Goal: Information Seeking & Learning: Learn about a topic

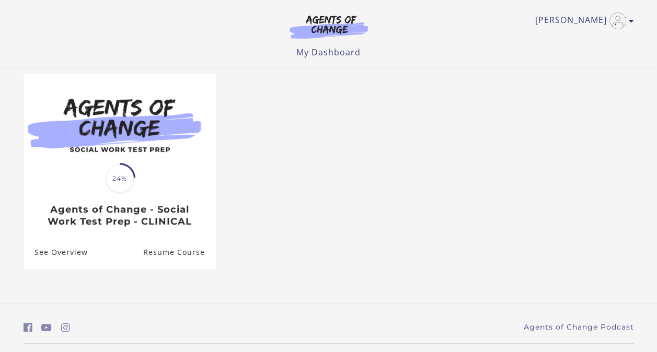
scroll to position [112, 0]
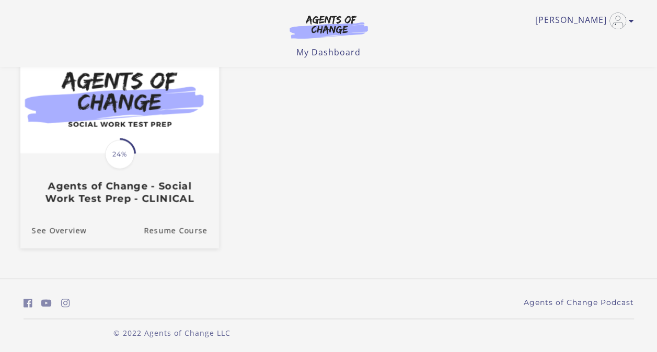
click at [150, 153] on img at bounding box center [119, 99] width 198 height 107
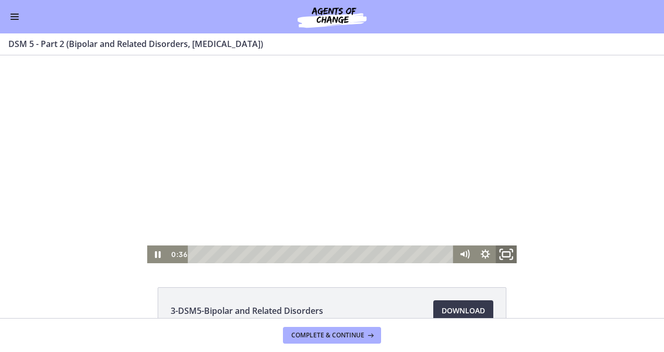
click at [502, 260] on icon "Fullscreen" at bounding box center [506, 254] width 25 height 21
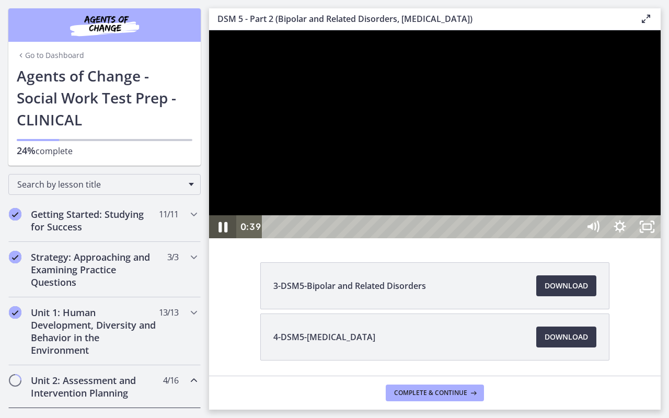
click at [219, 232] on icon "Pause" at bounding box center [222, 227] width 9 height 10
click at [209, 215] on button "Play Video" at bounding box center [222, 226] width 27 height 23
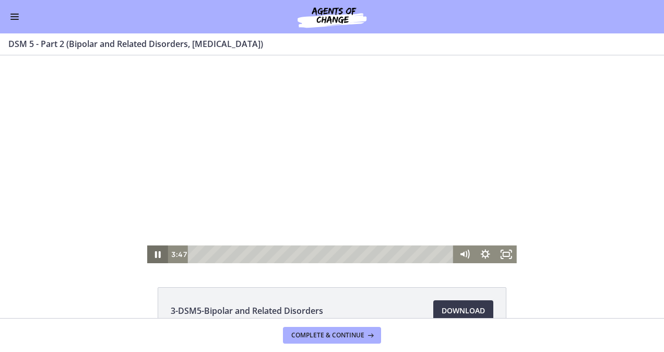
click at [155, 253] on icon "Pause" at bounding box center [158, 254] width 6 height 7
click at [156, 253] on icon "Play Video" at bounding box center [159, 254] width 6 height 9
click at [506, 252] on rect "Fullscreen" at bounding box center [506, 254] width 7 height 5
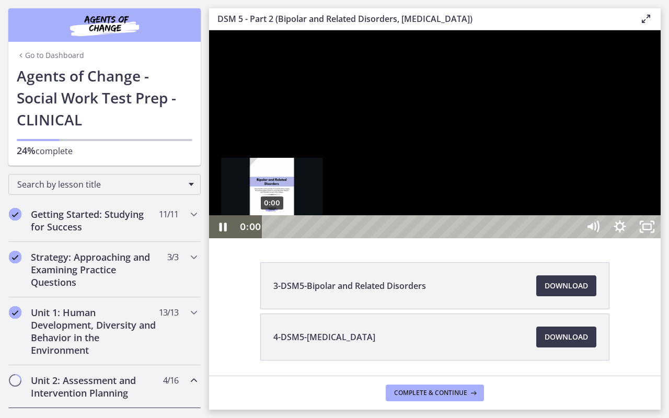
click at [272, 238] on div "0:00" at bounding box center [422, 226] width 300 height 23
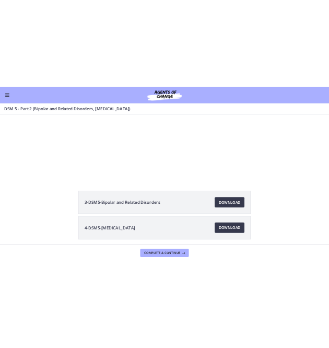
scroll to position [116, 0]
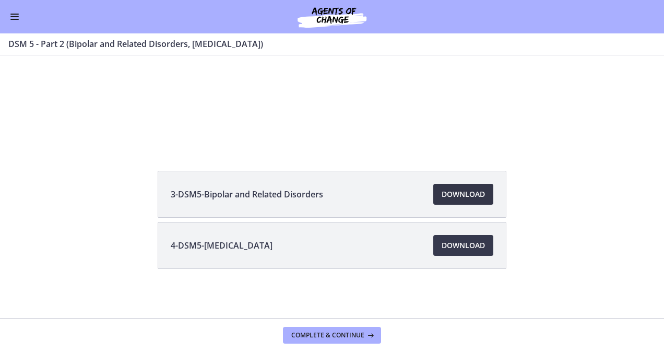
click at [447, 192] on span "Download Opens in a new window" at bounding box center [463, 194] width 43 height 13
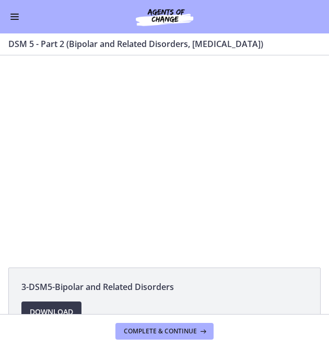
scroll to position [0, 0]
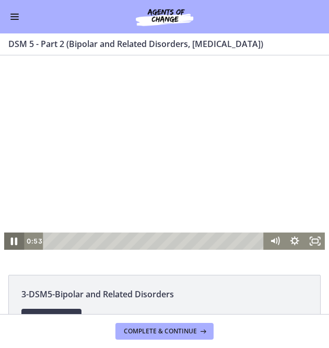
click at [11, 243] on icon "Pause" at bounding box center [14, 241] width 7 height 8
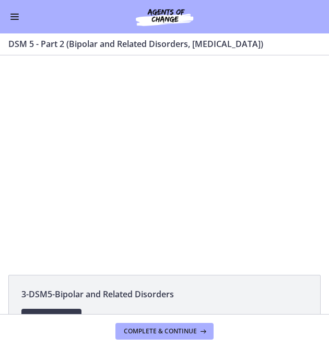
click at [170, 163] on div at bounding box center [164, 159] width 321 height 181
click at [156, 159] on div at bounding box center [164, 159] width 321 height 181
click at [162, 163] on div at bounding box center [164, 159] width 321 height 181
click at [160, 157] on div at bounding box center [164, 159] width 321 height 181
click at [4, 69] on button "Play Video: cmseb8ng0h0c72v8tff0.mp4" at bounding box center [4, 69] width 1 height 1
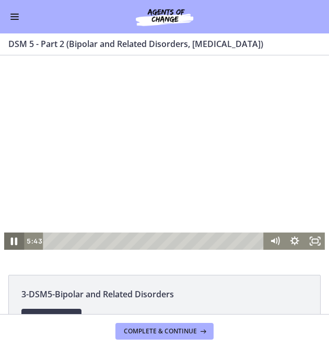
click at [11, 239] on icon "Pause" at bounding box center [14, 241] width 24 height 21
click at [4, 232] on button "Play Video" at bounding box center [14, 240] width 20 height 17
click at [4, 232] on button "Pause" at bounding box center [14, 240] width 20 height 17
click at [4, 232] on button "Play Video" at bounding box center [14, 240] width 20 height 17
click at [4, 232] on button "Pause" at bounding box center [14, 240] width 20 height 17
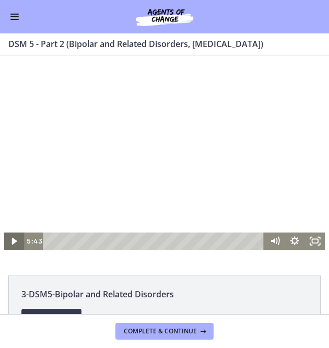
click at [13, 241] on icon "Play Video" at bounding box center [15, 241] width 5 height 7
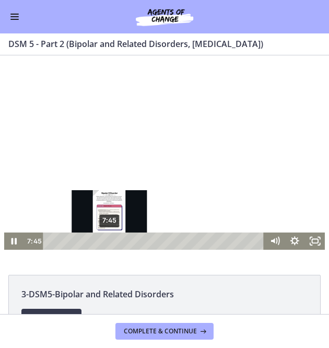
click at [106, 239] on div "7:45" at bounding box center [154, 240] width 209 height 17
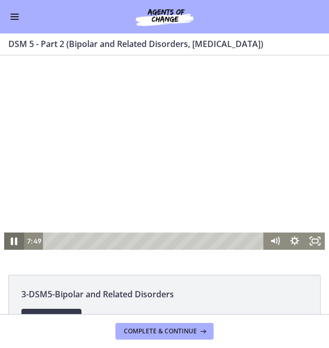
click at [11, 238] on icon "Pause" at bounding box center [14, 241] width 7 height 8
click at [153, 155] on div at bounding box center [164, 159] width 321 height 181
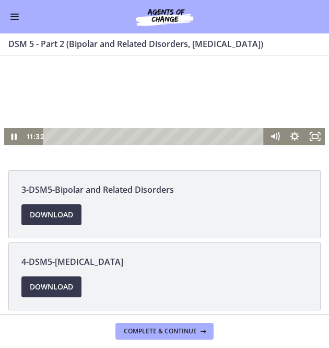
scroll to position [106, 0]
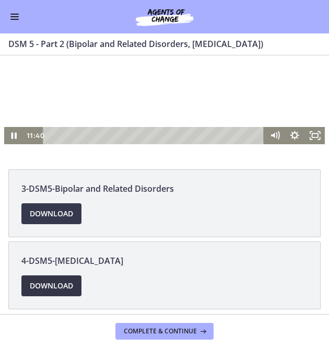
click at [60, 285] on span "Download Opens in a new window" at bounding box center [51, 285] width 43 height 13
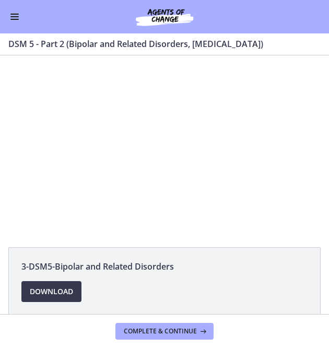
scroll to position [0, 0]
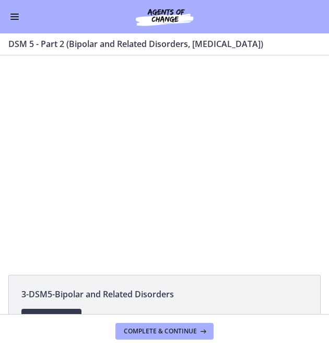
click at [230, 160] on div at bounding box center [164, 159] width 321 height 181
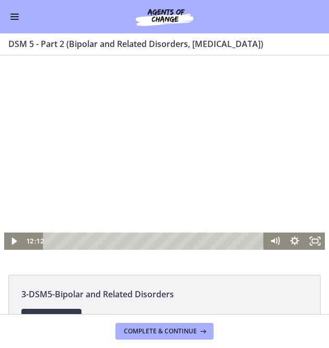
click at [230, 158] on div at bounding box center [164, 159] width 321 height 181
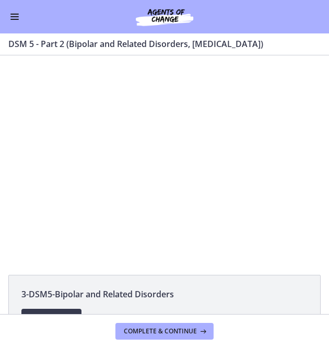
click at [152, 158] on div at bounding box center [164, 159] width 321 height 181
click at [4, 69] on button "Play Video: cmseb8ng0h0c72v8tff0.mp4" at bounding box center [4, 69] width 1 height 1
click at [153, 130] on div at bounding box center [164, 159] width 321 height 181
click at [143, 145] on div at bounding box center [164, 159] width 321 height 181
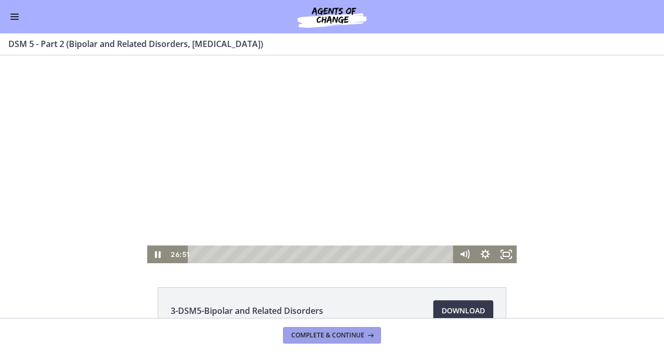
click at [344, 332] on span "Complete & continue" at bounding box center [327, 335] width 73 height 8
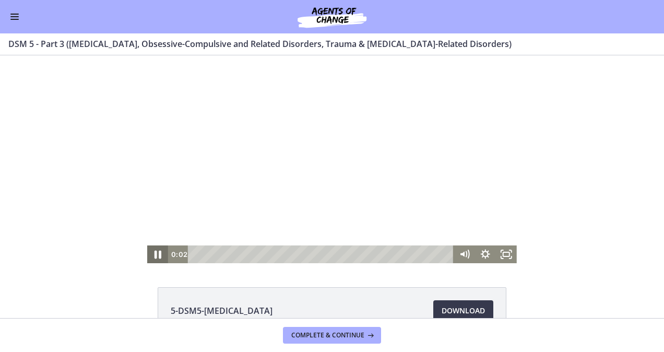
click at [150, 256] on icon "Pause" at bounding box center [157, 254] width 25 height 21
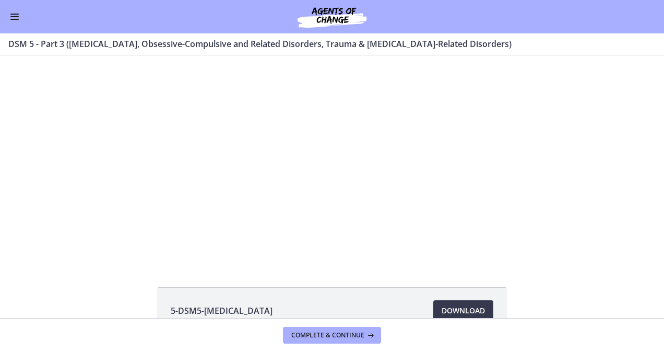
click at [20, 14] on button "Enable menu" at bounding box center [14, 16] width 13 height 13
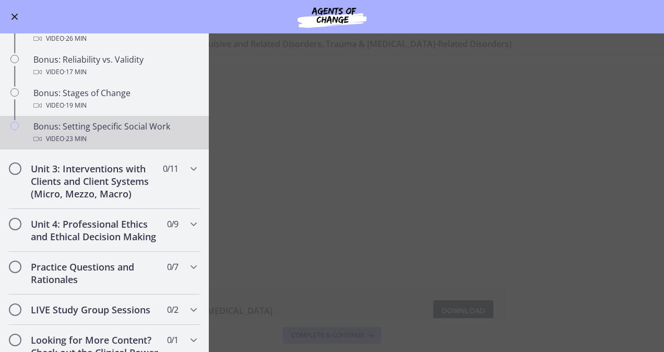
scroll to position [881, 0]
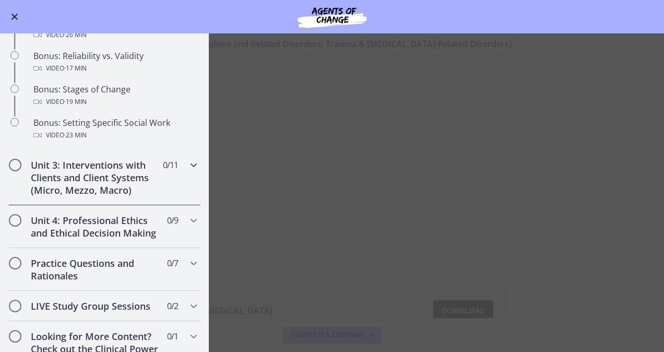
click at [188, 171] on icon "Chapters" at bounding box center [194, 165] width 13 height 13
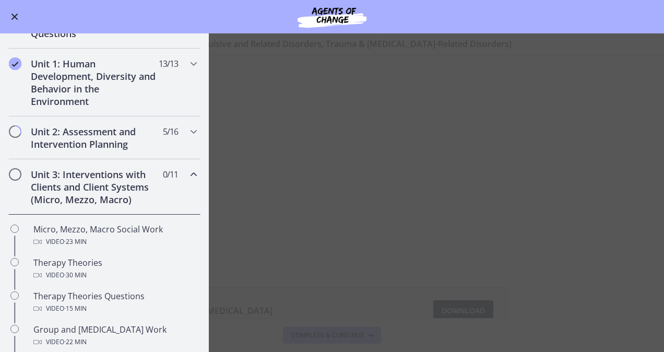
scroll to position [221, 0]
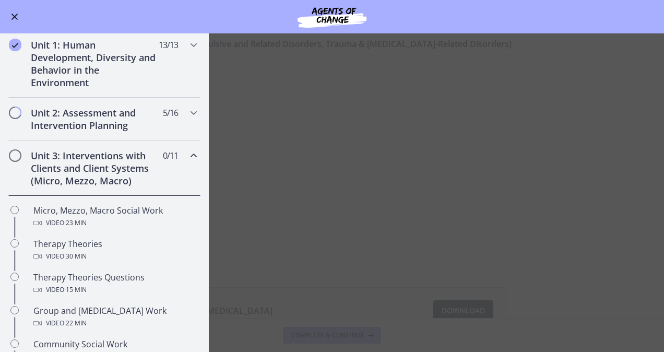
click at [188, 152] on icon "Chapters" at bounding box center [194, 155] width 13 height 13
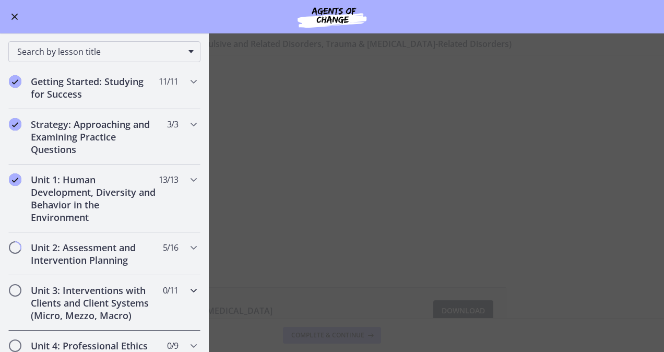
scroll to position [0, 0]
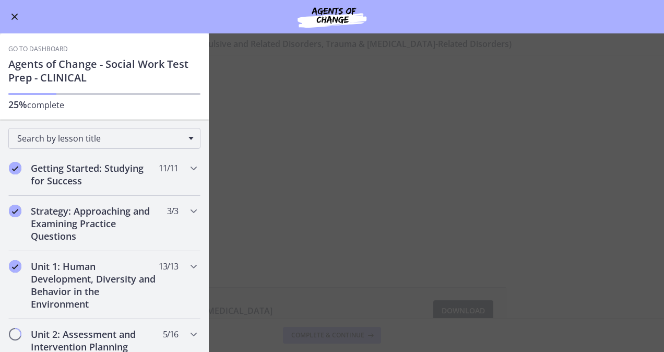
click at [16, 17] on span "Enable menu" at bounding box center [14, 17] width 7 height 7
